Goal: Task Accomplishment & Management: Use online tool/utility

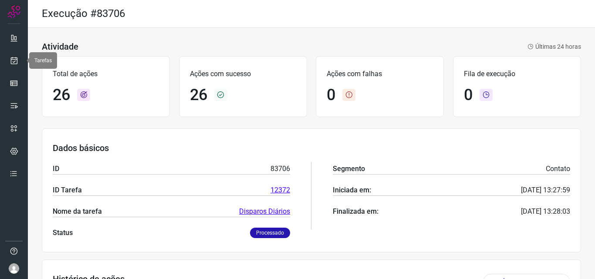
click at [16, 52] on link at bounding box center [13, 60] width 17 height 17
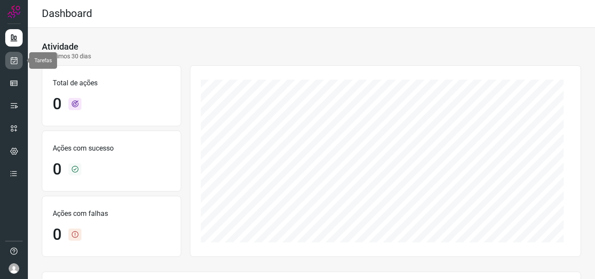
click at [14, 63] on icon at bounding box center [14, 60] width 9 height 9
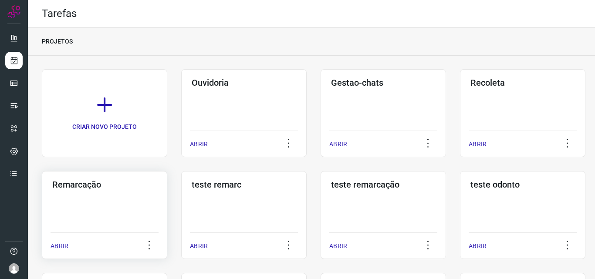
click at [105, 232] on div "Remarcação ABRIR" at bounding box center [104, 215] width 125 height 88
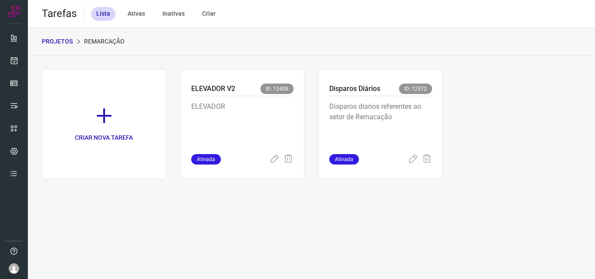
click at [409, 102] on p "Disparos diarios referentes ao setor de Remacação" at bounding box center [380, 123] width 103 height 44
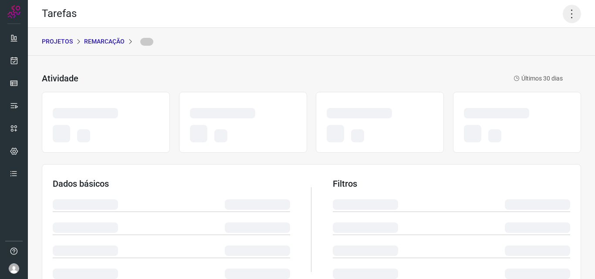
click at [566, 9] on icon at bounding box center [572, 14] width 18 height 18
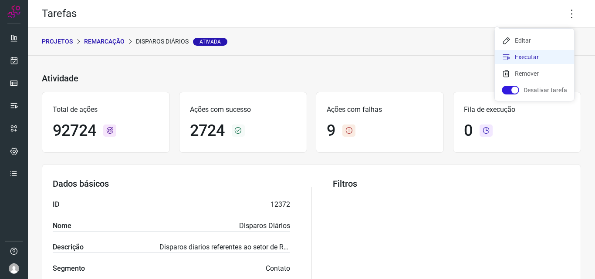
click at [539, 58] on li "Executar" at bounding box center [534, 57] width 79 height 14
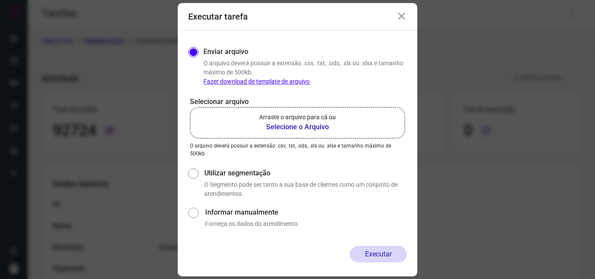
click at [274, 129] on b "Selecione o Arquivo" at bounding box center [297, 127] width 77 height 10
click at [0, 0] on input "Arraste o arquivo para cá ou Selecione o Arquivo" at bounding box center [0, 0] width 0 height 0
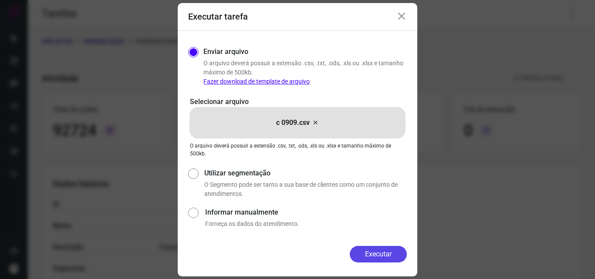
click at [382, 254] on button "Executar" at bounding box center [378, 254] width 57 height 17
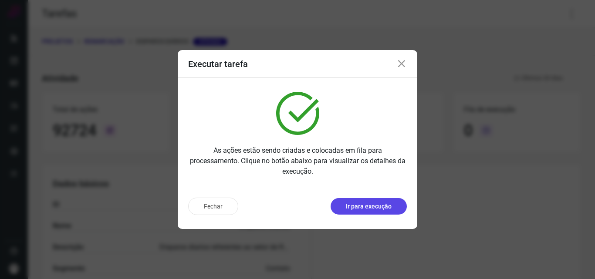
click at [386, 207] on p "Ir para execução" at bounding box center [369, 206] width 46 height 9
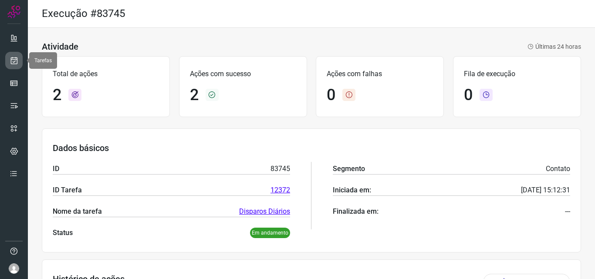
click at [9, 58] on link at bounding box center [13, 60] width 17 height 17
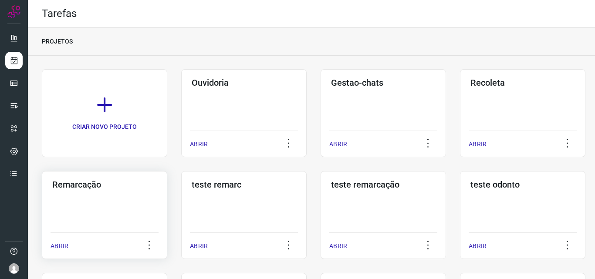
click at [99, 223] on div "Remarcação ABRIR" at bounding box center [104, 215] width 125 height 88
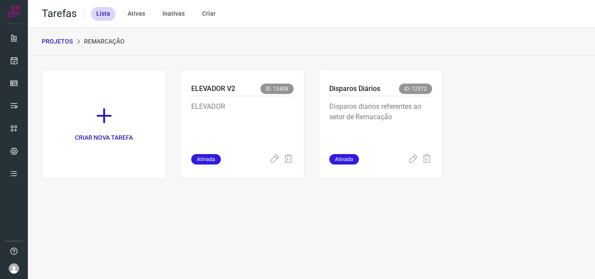
click at [389, 121] on p "Disparos diarios referentes ao setor de Remacação" at bounding box center [380, 123] width 103 height 44
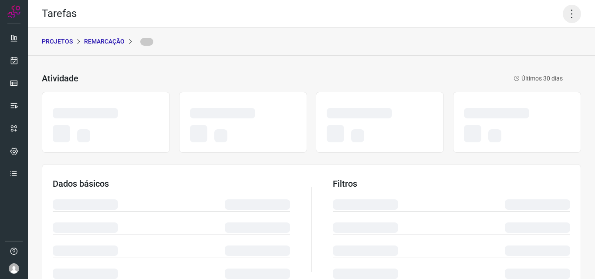
click at [571, 14] on icon at bounding box center [572, 14] width 18 height 18
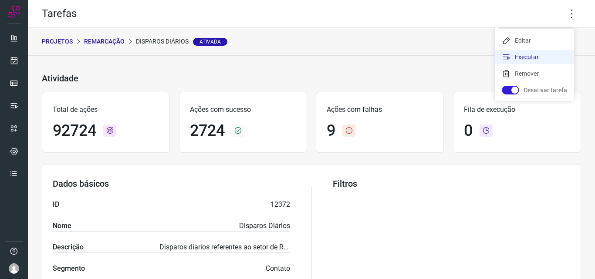
click at [534, 55] on li "Executar" at bounding box center [534, 57] width 79 height 14
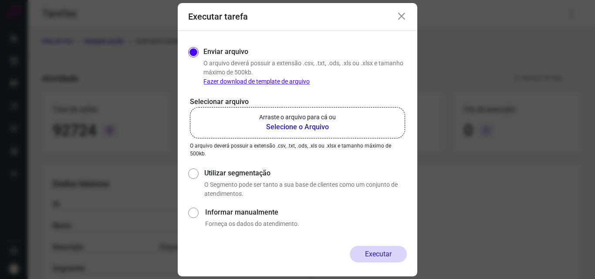
click at [311, 128] on b "Selecione o Arquivo" at bounding box center [297, 127] width 77 height 10
click at [0, 0] on input "Arraste o arquivo para cá ou Selecione o Arquivo" at bounding box center [0, 0] width 0 height 0
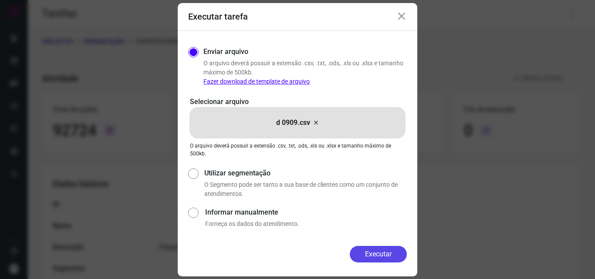
click at [382, 256] on button "Executar" at bounding box center [378, 254] width 57 height 17
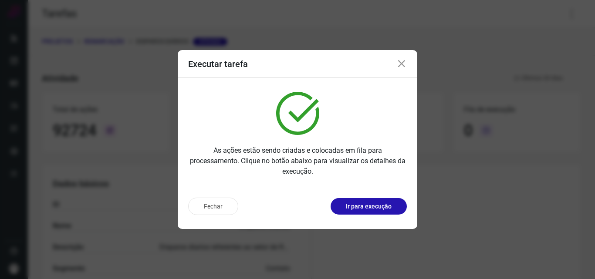
click at [376, 208] on p "Ir para execução" at bounding box center [369, 206] width 46 height 9
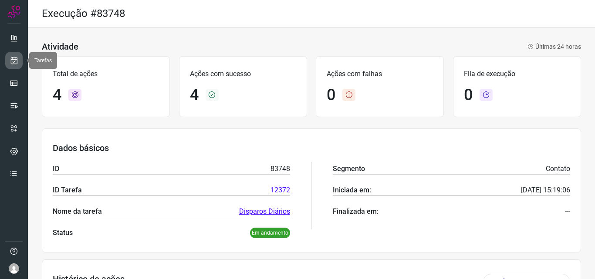
click at [16, 62] on icon at bounding box center [14, 60] width 9 height 9
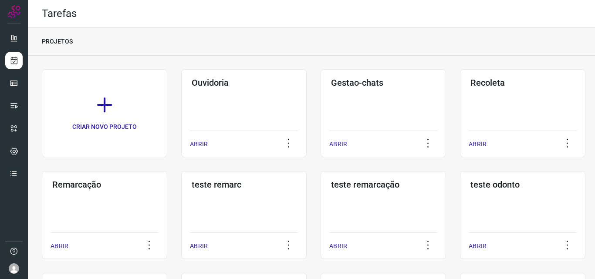
click at [120, 201] on div "Remarcação ABRIR" at bounding box center [104, 215] width 125 height 88
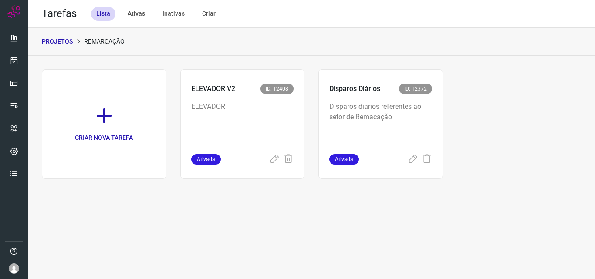
click at [399, 115] on p "Disparos diarios referentes ao setor de Remacação" at bounding box center [380, 123] width 103 height 44
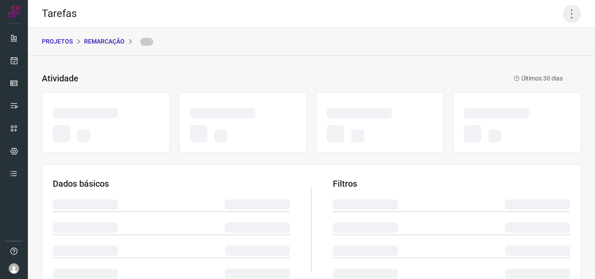
click at [563, 17] on icon at bounding box center [572, 14] width 18 height 18
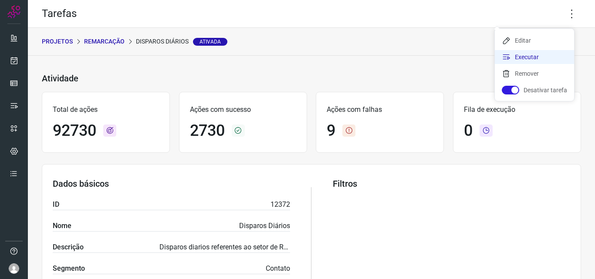
click at [545, 54] on li "Executar" at bounding box center [534, 57] width 79 height 14
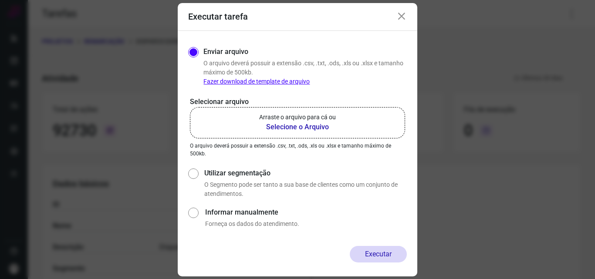
click at [305, 116] on p "Arraste o arquivo para cá ou" at bounding box center [297, 117] width 77 height 9
click at [0, 0] on input "Arraste o arquivo para cá ou Selecione o Arquivo" at bounding box center [0, 0] width 0 height 0
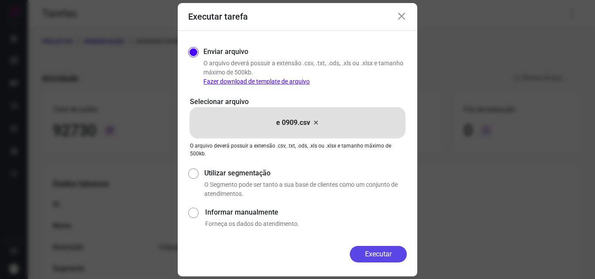
click at [387, 249] on button "Executar" at bounding box center [378, 254] width 57 height 17
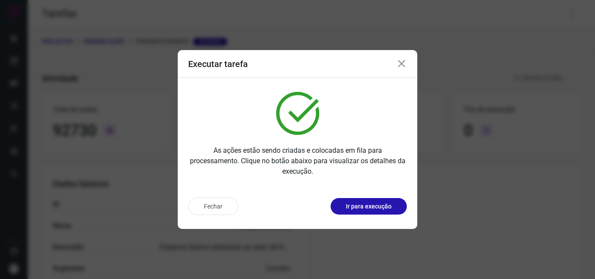
click at [385, 207] on p "Ir para execução" at bounding box center [369, 206] width 46 height 9
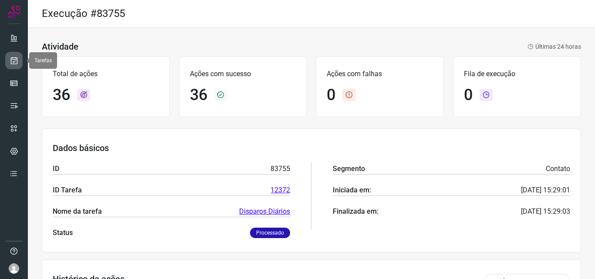
click at [8, 61] on link at bounding box center [13, 60] width 17 height 17
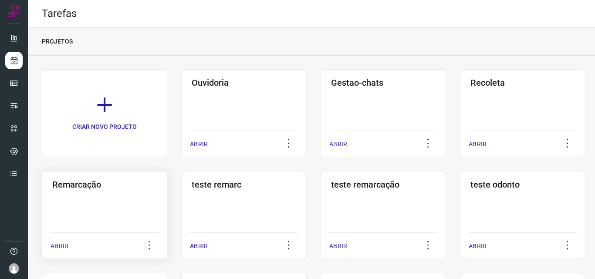
click at [129, 205] on div "Remarcação ABRIR" at bounding box center [104, 215] width 125 height 88
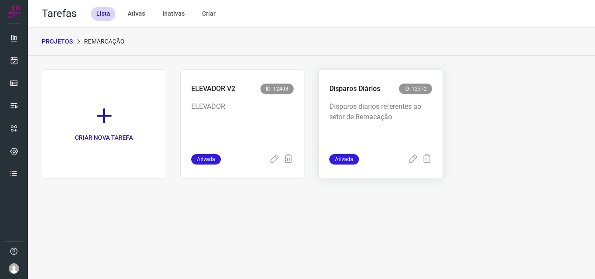
click at [419, 112] on p "Disparos diarios referentes ao setor de Remacação" at bounding box center [380, 123] width 103 height 44
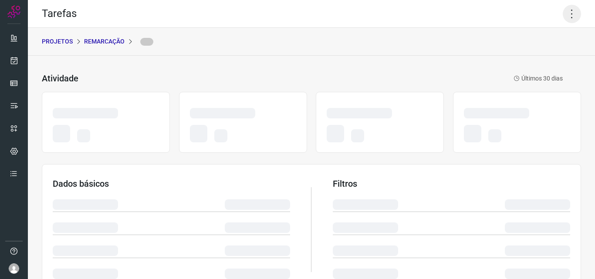
click at [563, 13] on icon at bounding box center [572, 14] width 18 height 18
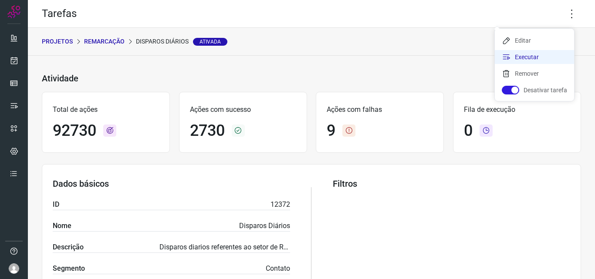
click at [528, 52] on li "Executar" at bounding box center [534, 57] width 79 height 14
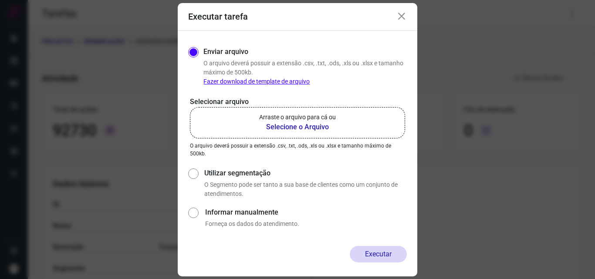
click at [334, 125] on b "Selecione o Arquivo" at bounding box center [297, 127] width 77 height 10
click at [0, 0] on input "Arraste o arquivo para cá ou Selecione o Arquivo" at bounding box center [0, 0] width 0 height 0
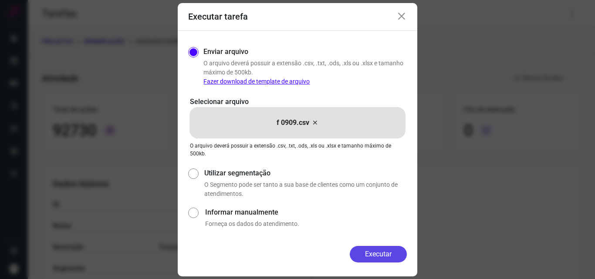
click at [394, 254] on button "Executar" at bounding box center [378, 254] width 57 height 17
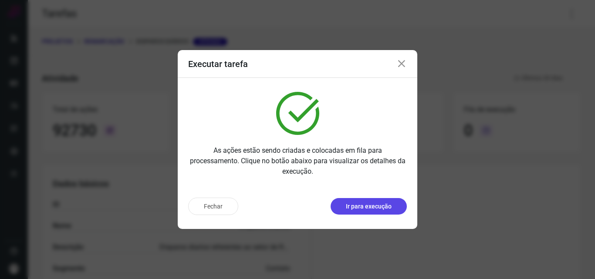
click at [392, 205] on button "Ir para execução" at bounding box center [369, 206] width 76 height 17
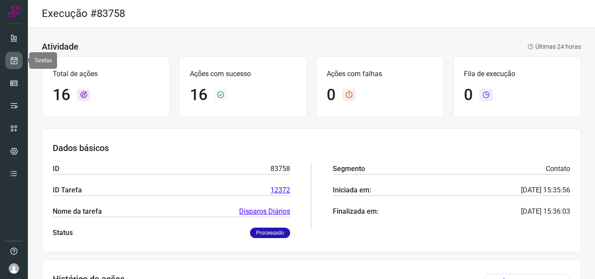
click at [11, 56] on link at bounding box center [13, 60] width 17 height 17
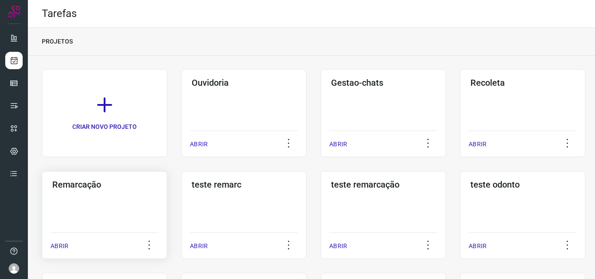
click at [121, 206] on div "Remarcação ABRIR" at bounding box center [104, 215] width 125 height 88
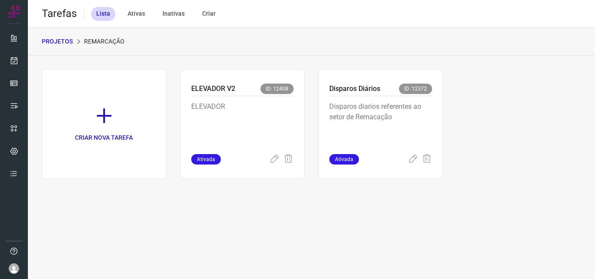
click at [392, 112] on p "Disparos diarios referentes ao setor de Remacação" at bounding box center [380, 123] width 103 height 44
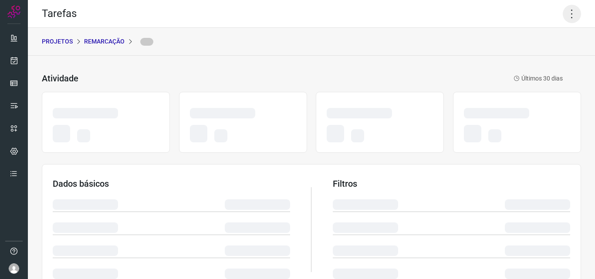
click at [573, 5] on icon at bounding box center [572, 14] width 18 height 18
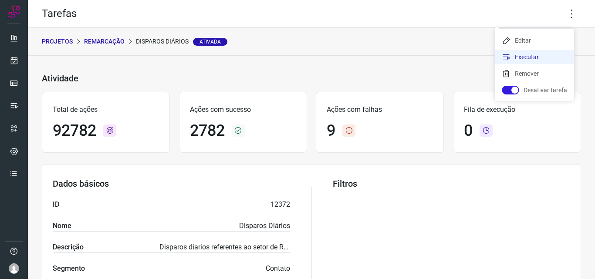
click at [538, 54] on li "Executar" at bounding box center [534, 57] width 79 height 14
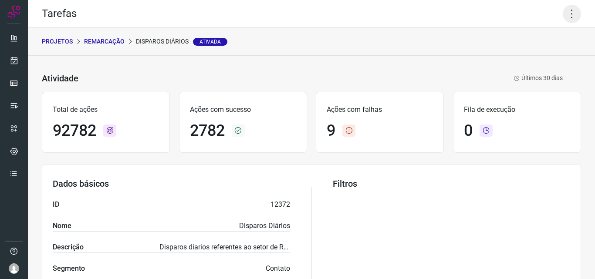
click at [568, 8] on icon at bounding box center [572, 14] width 18 height 18
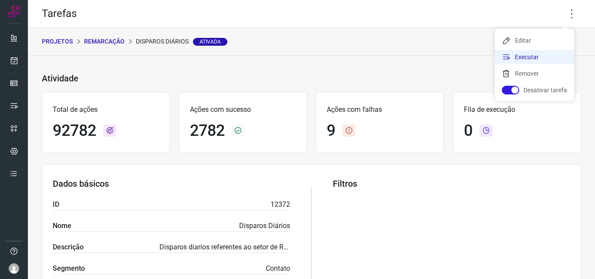
click at [538, 61] on li "Executar" at bounding box center [534, 57] width 79 height 14
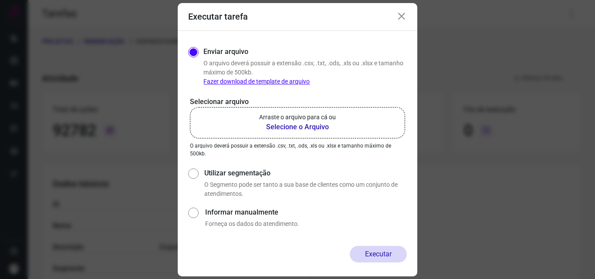
click at [315, 117] on p "Arraste o arquivo para cá ou" at bounding box center [297, 117] width 77 height 9
click at [0, 0] on input "Arraste o arquivo para cá ou Selecione o Arquivo" at bounding box center [0, 0] width 0 height 0
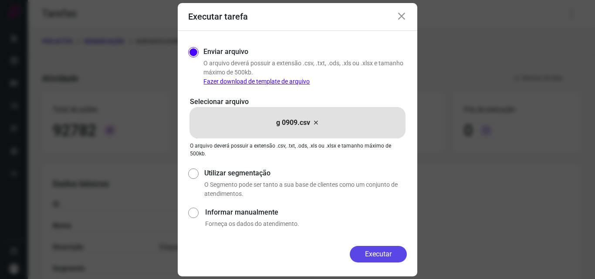
click at [383, 254] on button "Executar" at bounding box center [378, 254] width 57 height 17
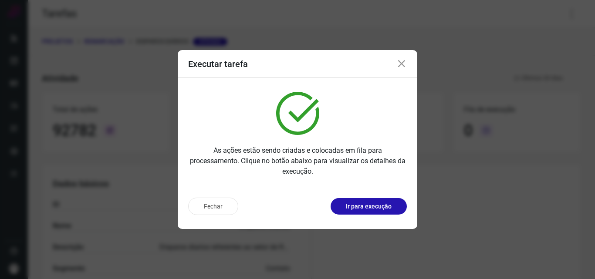
click at [380, 204] on p "Ir para execução" at bounding box center [369, 206] width 46 height 9
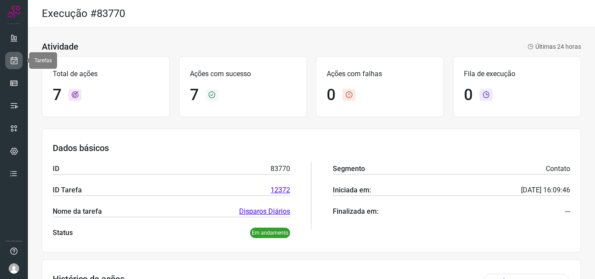
click at [17, 60] on icon at bounding box center [14, 60] width 9 height 9
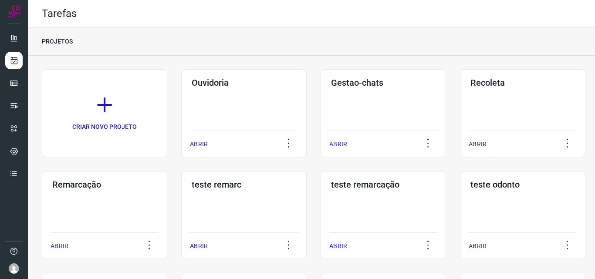
click at [105, 200] on div "Remarcação ABRIR" at bounding box center [104, 215] width 125 height 88
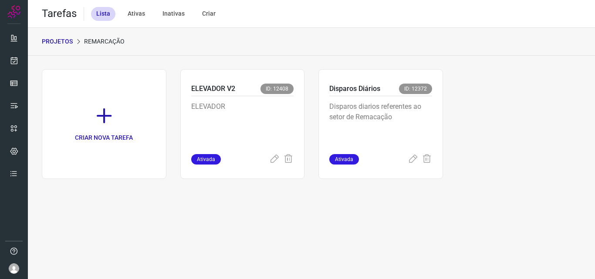
click at [413, 109] on p "Disparos diarios referentes ao setor de Remacação" at bounding box center [380, 123] width 103 height 44
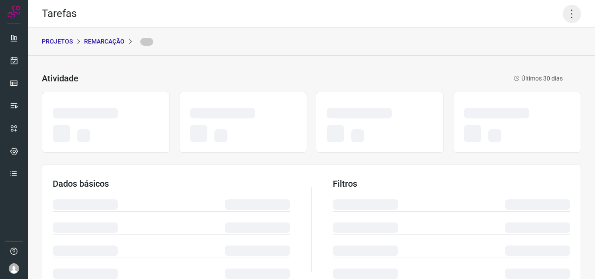
click at [563, 17] on icon at bounding box center [572, 14] width 18 height 18
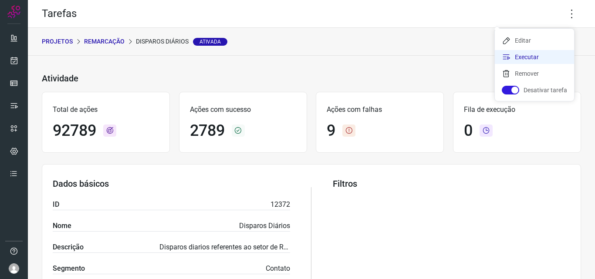
click at [539, 54] on li "Executar" at bounding box center [534, 57] width 79 height 14
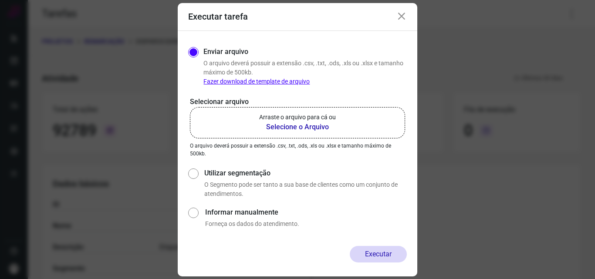
click at [309, 132] on b "Selecione o Arquivo" at bounding box center [297, 127] width 77 height 10
click at [0, 0] on input "Arraste o arquivo para cá ou Selecione o Arquivo" at bounding box center [0, 0] width 0 height 0
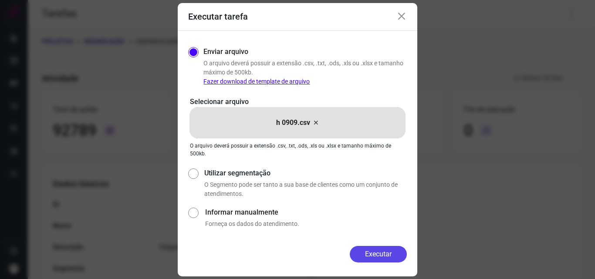
click at [380, 248] on button "Executar" at bounding box center [378, 254] width 57 height 17
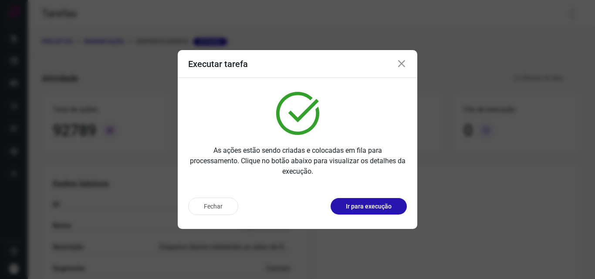
click at [379, 214] on button "Ir para execução" at bounding box center [369, 206] width 76 height 17
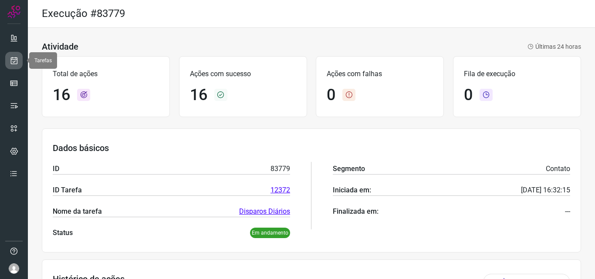
click at [14, 62] on icon at bounding box center [14, 60] width 9 height 9
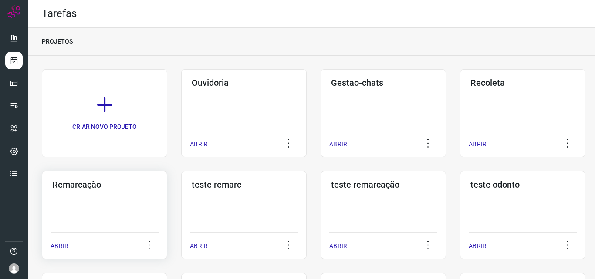
click at [140, 207] on div "Remarcação ABRIR" at bounding box center [104, 215] width 125 height 88
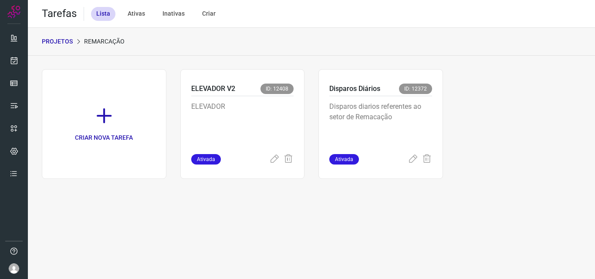
click at [375, 117] on p "Disparos diarios referentes ao setor de Remacação" at bounding box center [380, 123] width 103 height 44
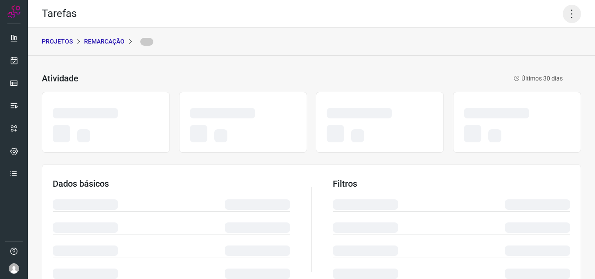
click at [568, 10] on icon at bounding box center [572, 14] width 18 height 18
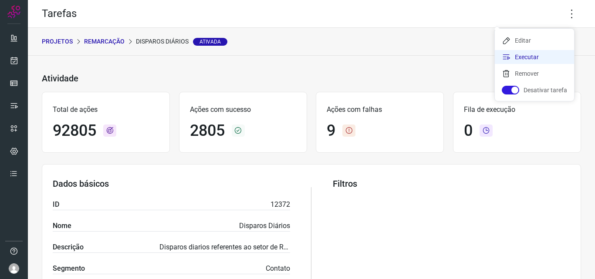
click at [532, 55] on li "Executar" at bounding box center [534, 57] width 79 height 14
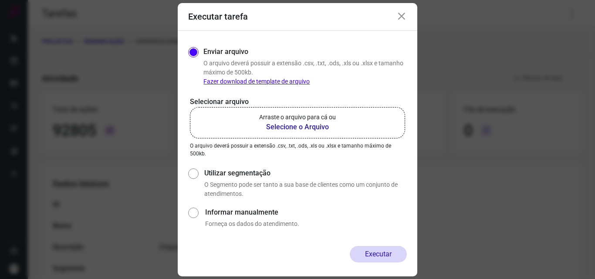
click at [283, 130] on b "Selecione o Arquivo" at bounding box center [297, 127] width 77 height 10
click at [0, 0] on input "Arraste o arquivo para cá ou Selecione o Arquivo" at bounding box center [0, 0] width 0 height 0
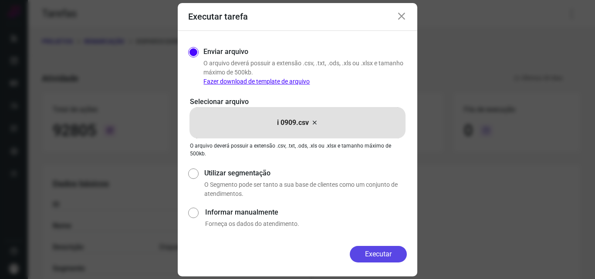
click at [370, 256] on button "Executar" at bounding box center [378, 254] width 57 height 17
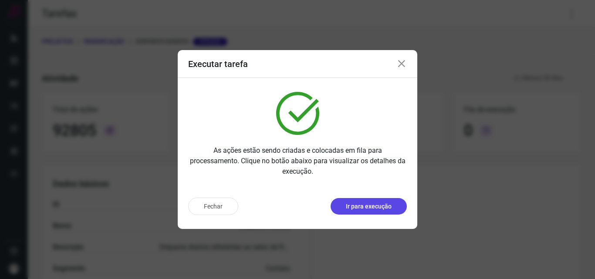
click at [391, 205] on p "Ir para execução" at bounding box center [369, 206] width 46 height 9
